Goal: Navigation & Orientation: Find specific page/section

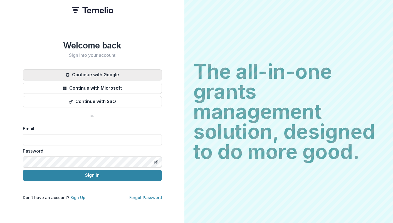
click at [78, 76] on button "Continue with Google" at bounding box center [92, 74] width 139 height 11
